Goal: Task Accomplishment & Management: Use online tool/utility

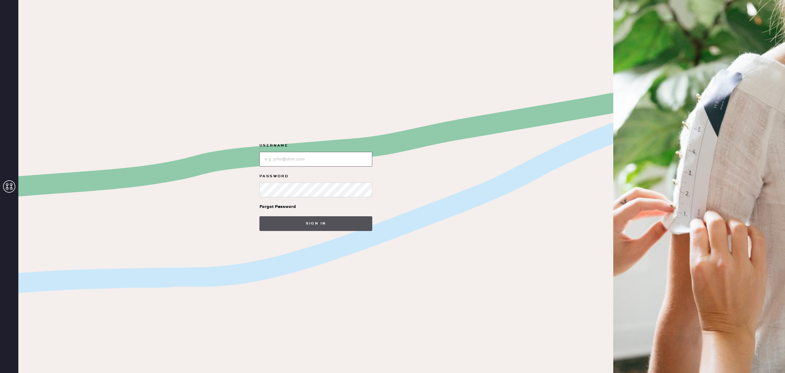
type input "reformationsouthcoastplaza"
click at [323, 229] on button "Sign in" at bounding box center [315, 223] width 113 height 15
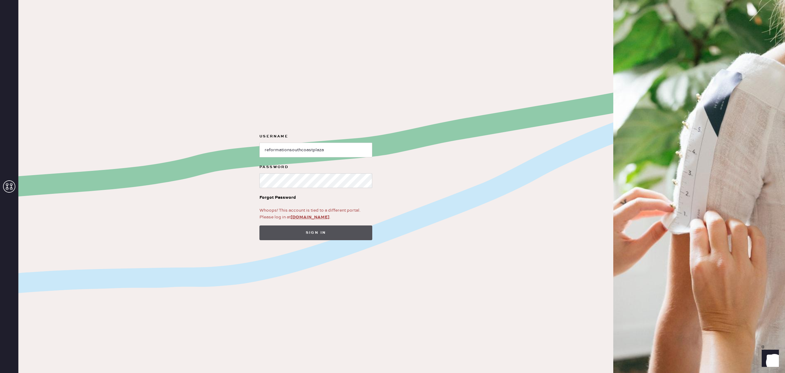
click at [324, 229] on button "Sign in" at bounding box center [315, 232] width 113 height 15
click at [310, 217] on link "app.hemster.co" at bounding box center [310, 217] width 39 height 6
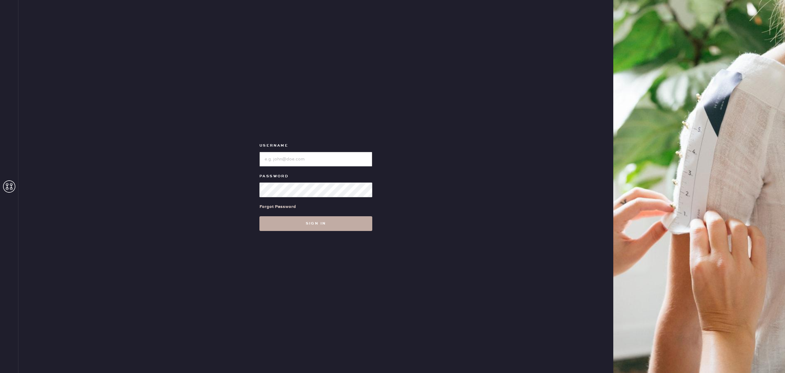
type input "reformationsouthcoastplaza"
click at [314, 226] on button "Sign in" at bounding box center [315, 223] width 113 height 15
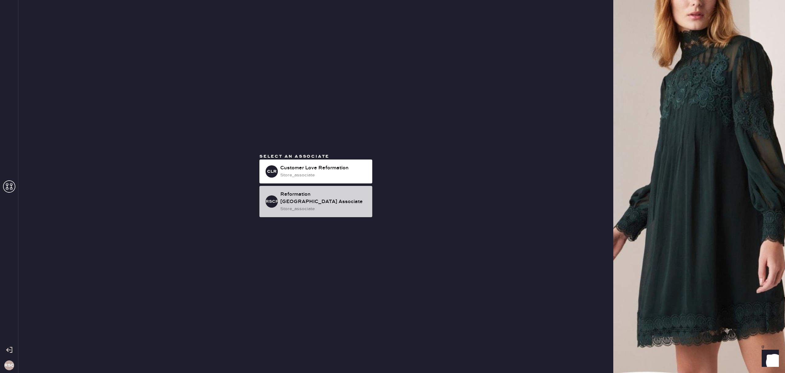
click at [322, 212] on div "RSCPA Reformation South Coast Plaza Associate store_associate" at bounding box center [315, 201] width 113 height 31
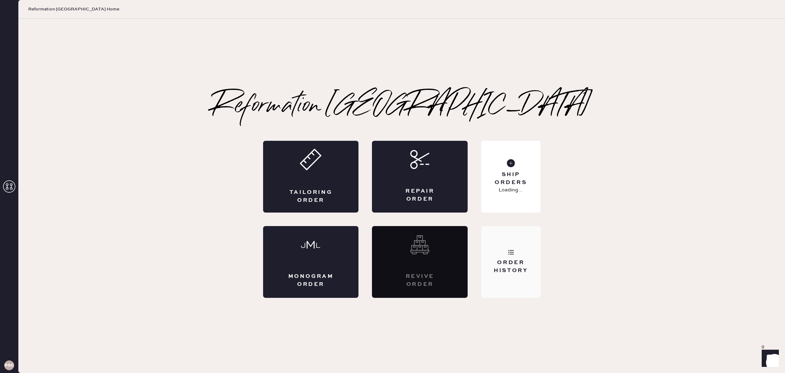
click at [516, 262] on div "Order History" at bounding box center [510, 266] width 49 height 15
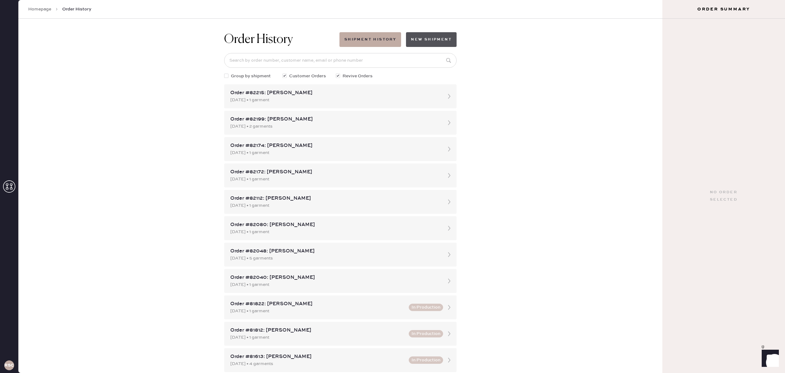
click at [422, 42] on button "New Shipment" at bounding box center [431, 39] width 51 height 15
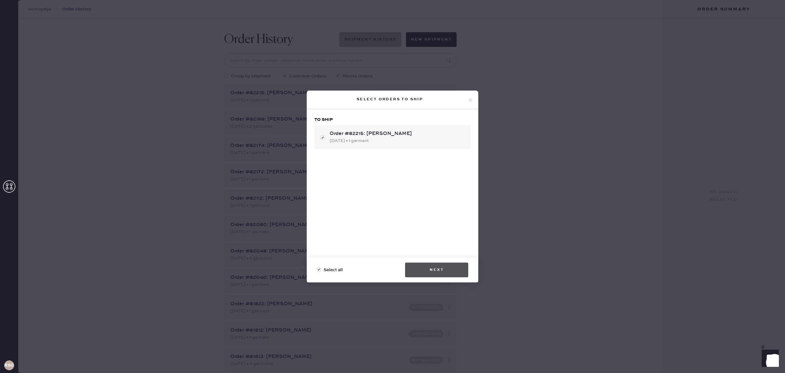
click at [448, 265] on button "Next" at bounding box center [436, 269] width 63 height 15
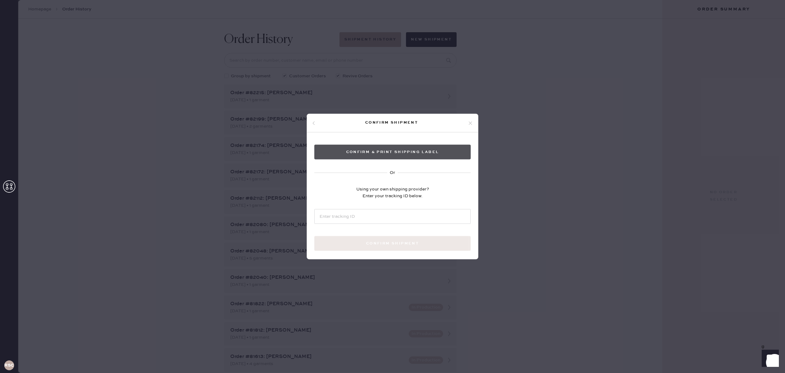
click at [419, 148] on button "Confirm & Print shipping label" at bounding box center [392, 152] width 156 height 15
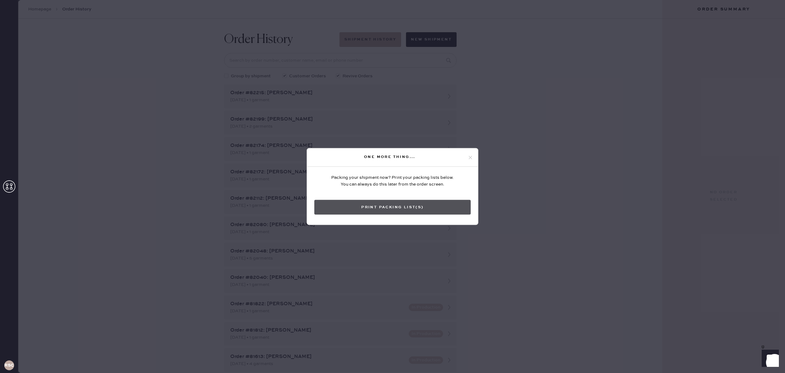
click at [383, 208] on button "Print Packing List(s)" at bounding box center [392, 207] width 156 height 15
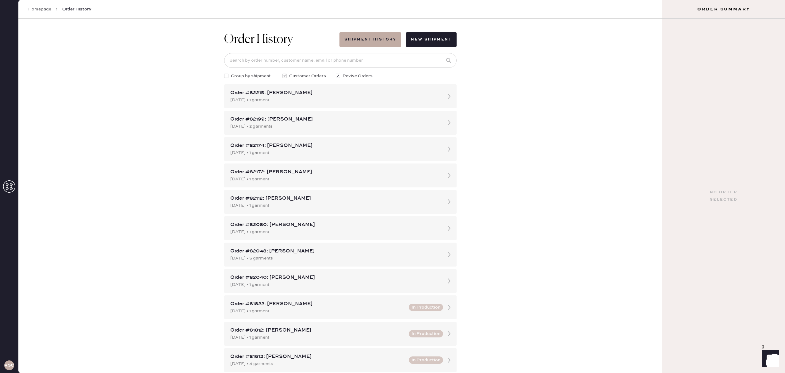
click at [323, 101] on div "09/02/2025 • 1 garment" at bounding box center [334, 100] width 209 height 7
